Goal: Communication & Community: Answer question/provide support

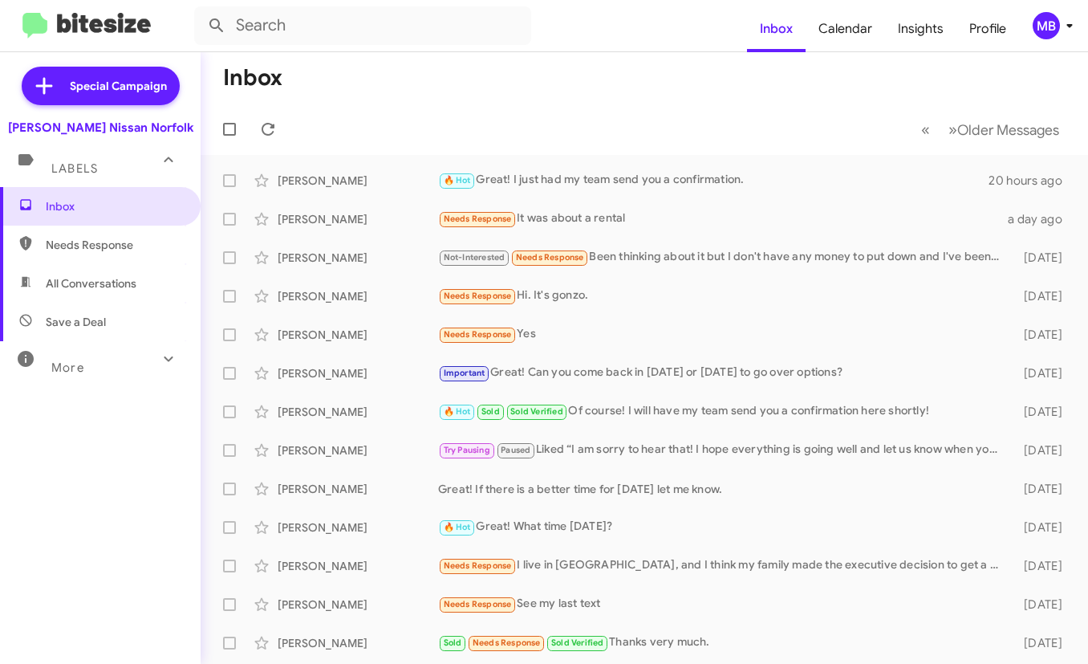
click at [148, 239] on span "Needs Response" at bounding box center [114, 245] width 136 height 16
type input "in:needs-response"
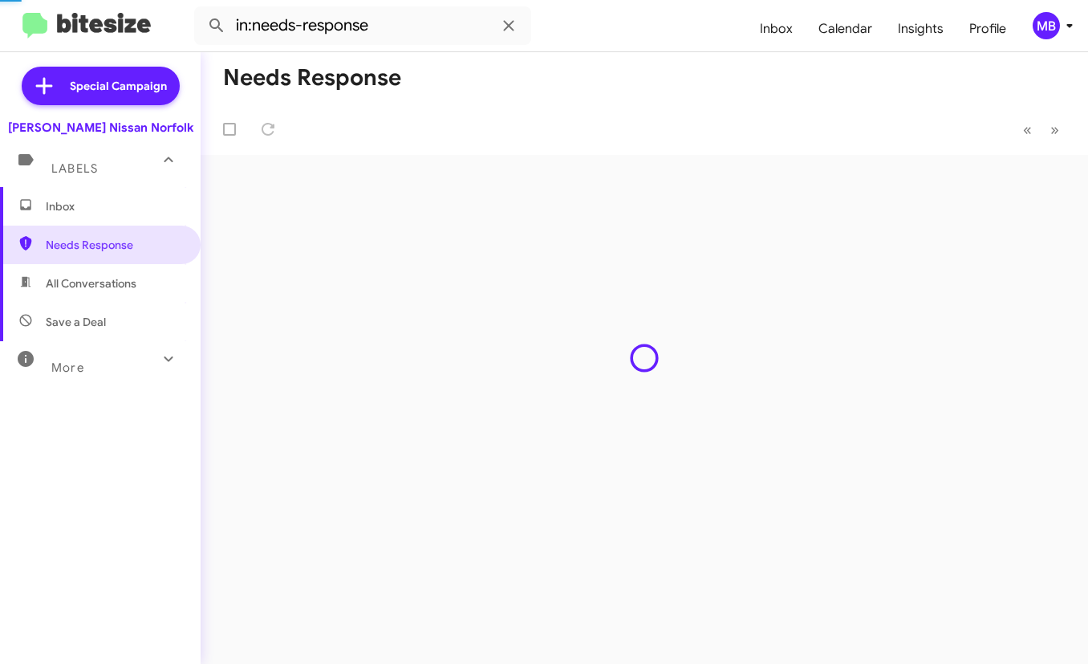
click at [144, 217] on span "Inbox" at bounding box center [100, 206] width 201 height 39
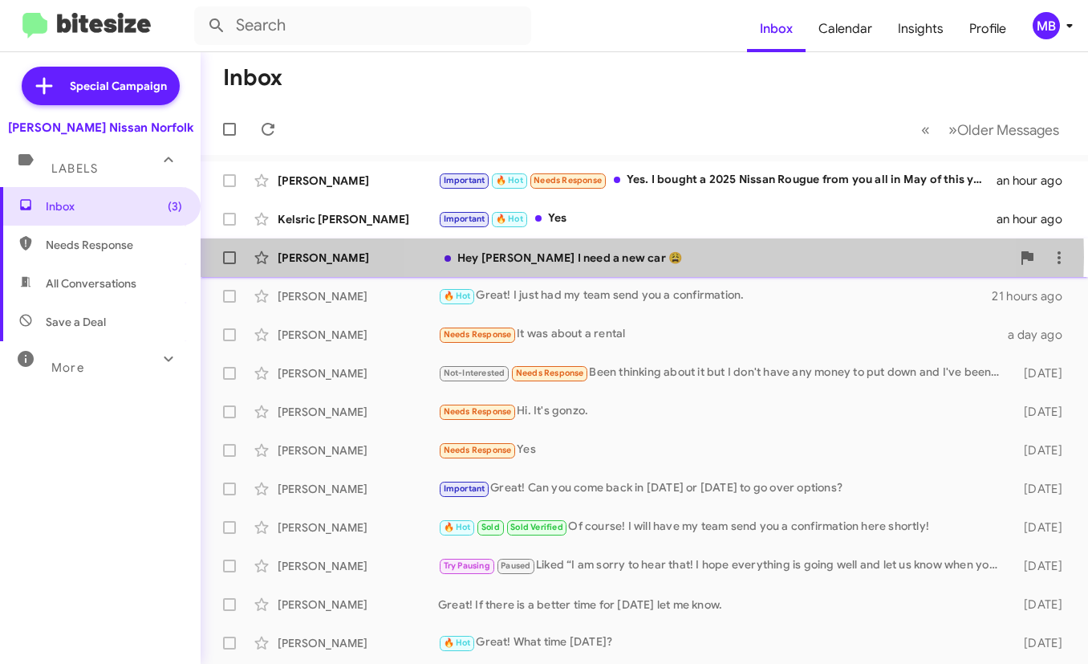
click at [642, 257] on div "Hey [PERSON_NAME] I need a new car 😩" at bounding box center [724, 258] width 573 height 16
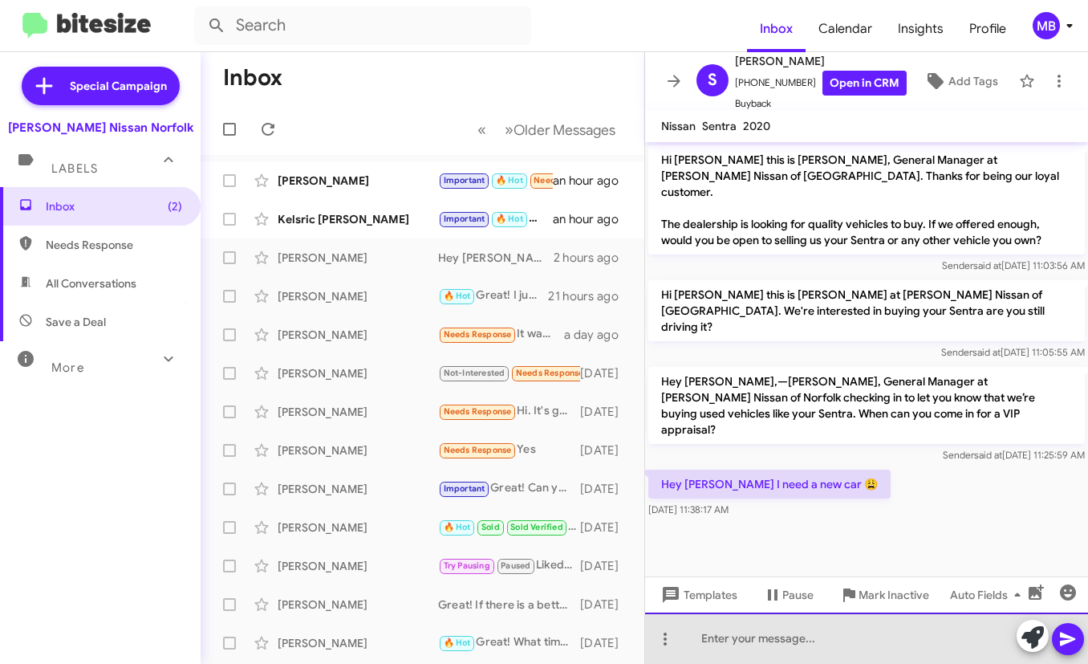
click at [721, 644] on div at bounding box center [866, 637] width 443 height 51
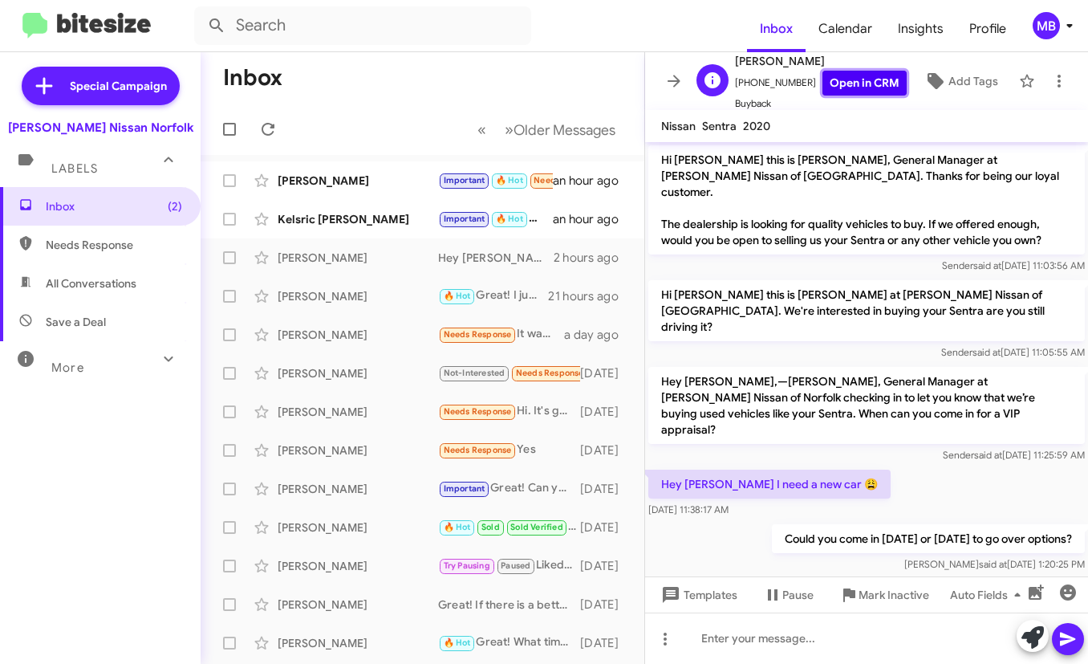
click at [823, 89] on link "Open in CRM" at bounding box center [865, 83] width 84 height 25
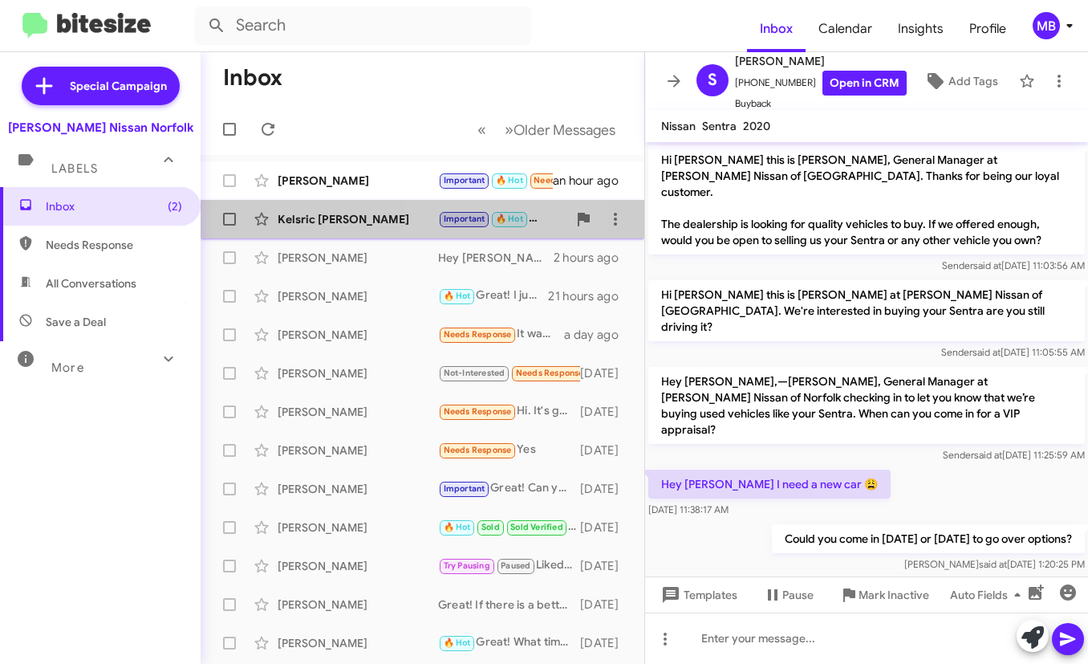
click at [470, 217] on span "Important" at bounding box center [465, 218] width 42 height 10
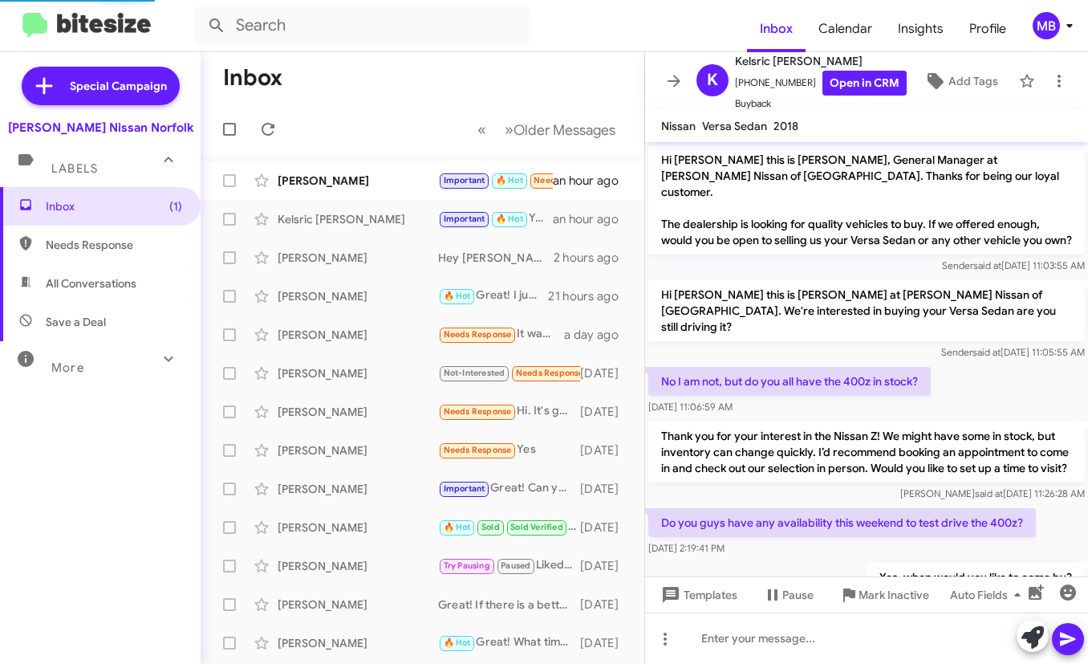
scroll to position [311, 0]
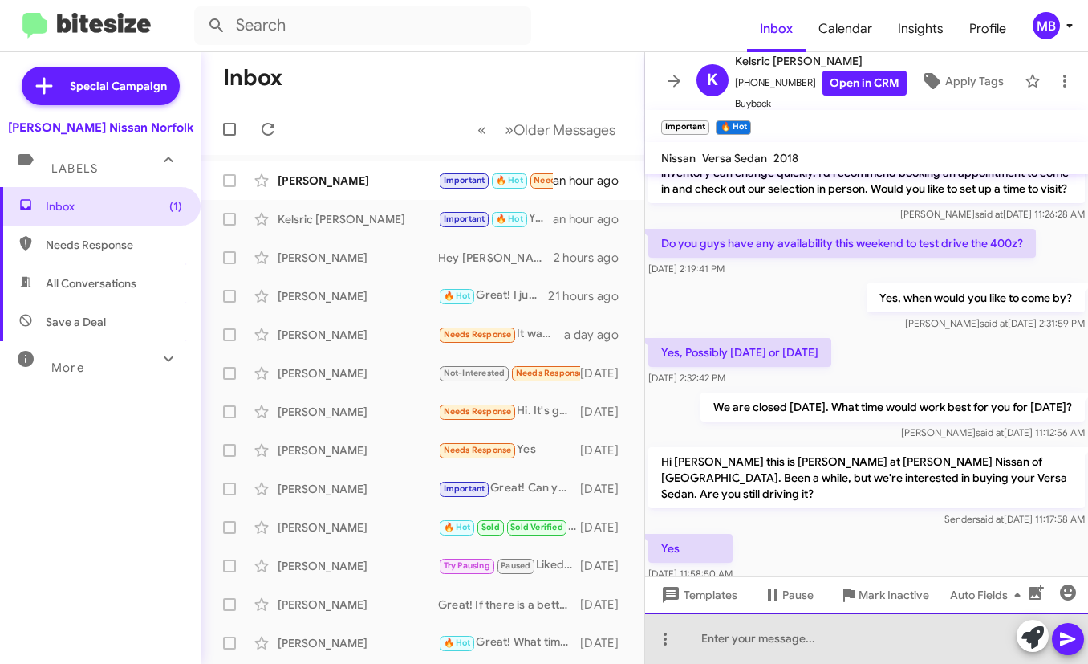
click at [814, 628] on div at bounding box center [866, 637] width 443 height 51
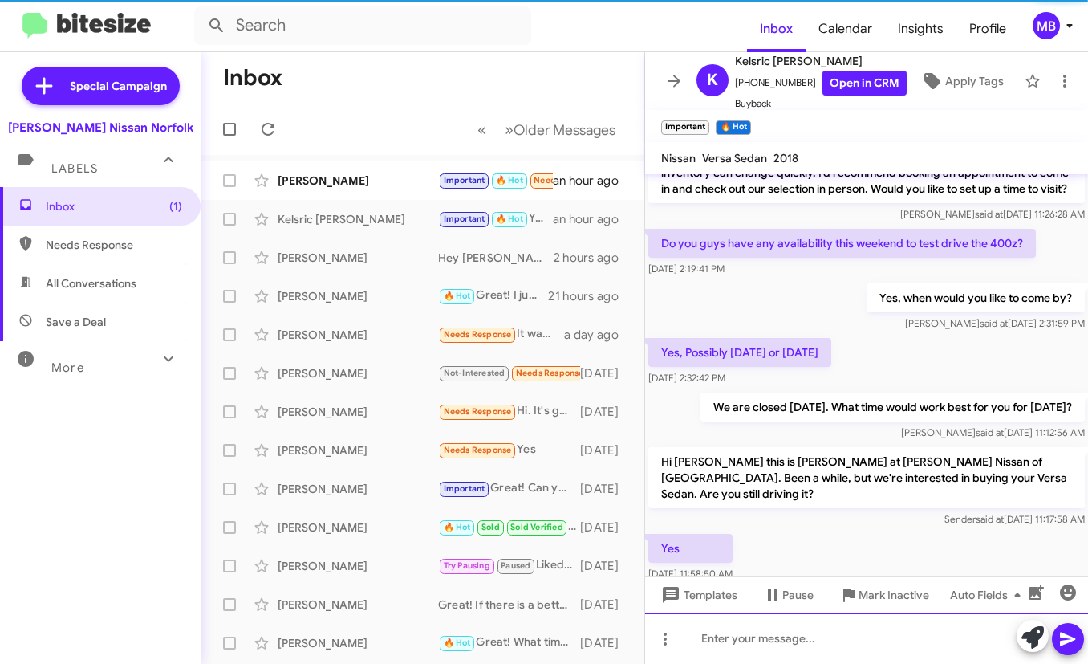
scroll to position [0, 0]
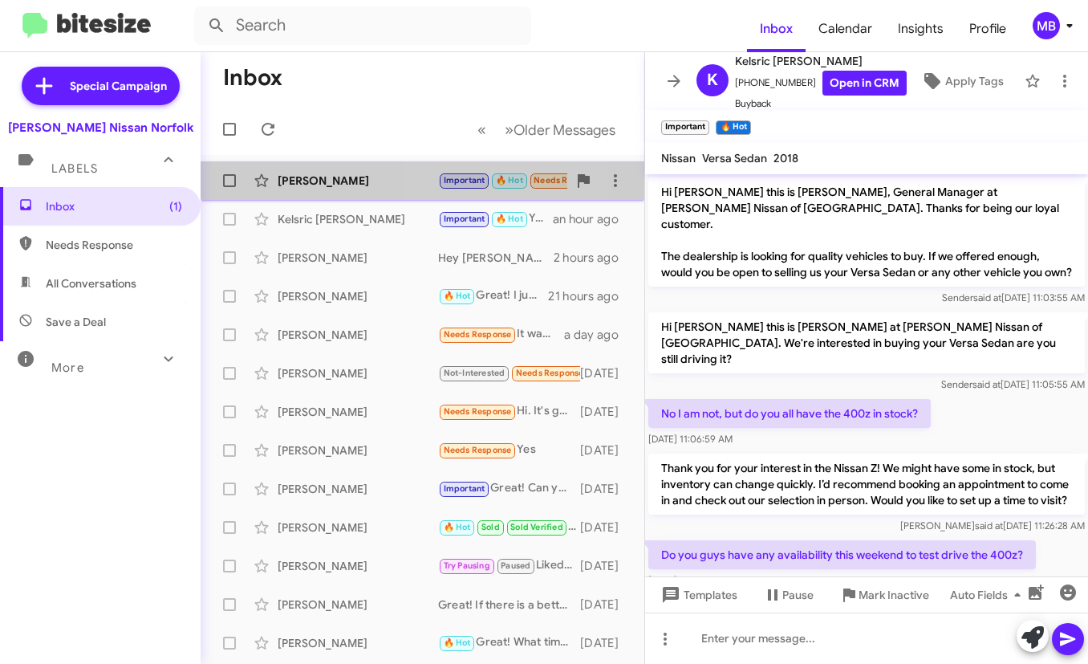
click at [447, 170] on div "[PERSON_NAME] Important 🔥 Hot Needs Response Yes. I bought a 2025 Nissan Rougue…" at bounding box center [422, 181] width 418 height 32
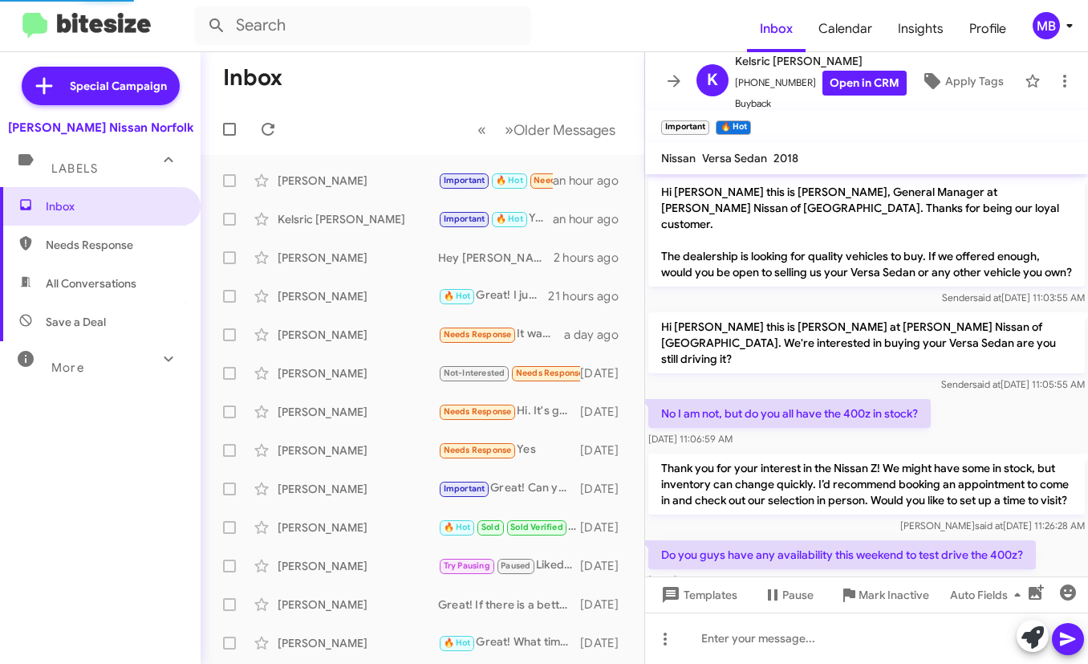
scroll to position [1160, 0]
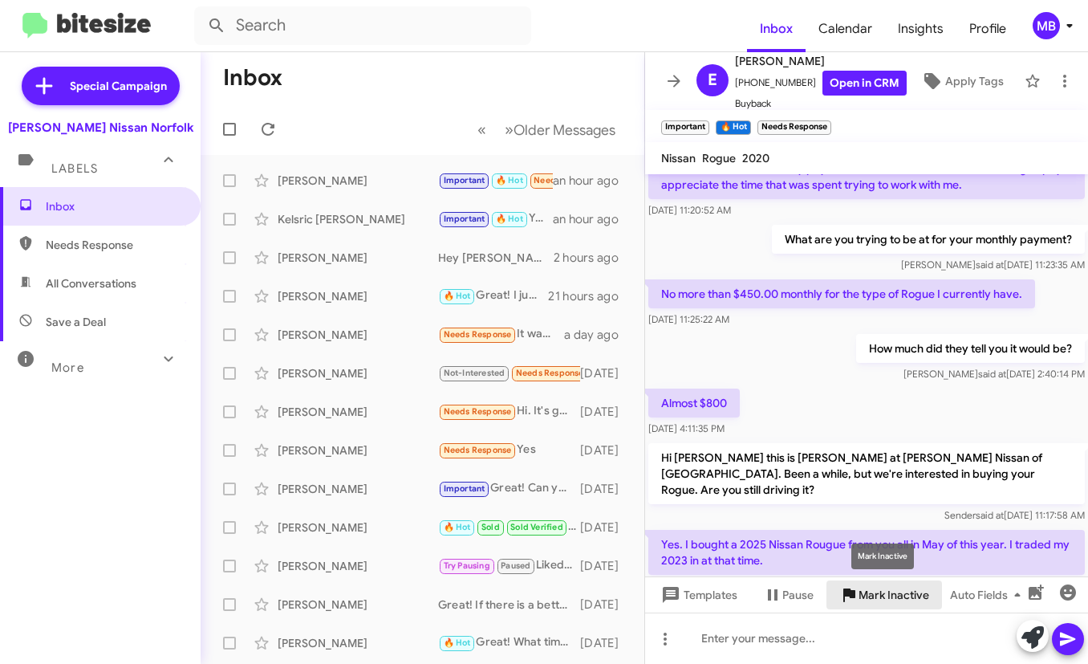
click at [867, 596] on span "Mark Inactive" at bounding box center [894, 594] width 71 height 29
